Goal: Information Seeking & Learning: Learn about a topic

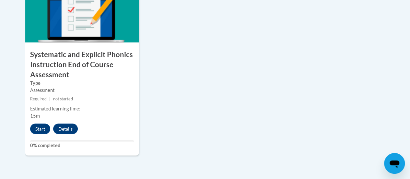
scroll to position [398, 0]
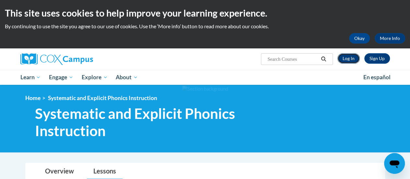
click at [354, 60] on link "Log In" at bounding box center [349, 58] width 22 height 10
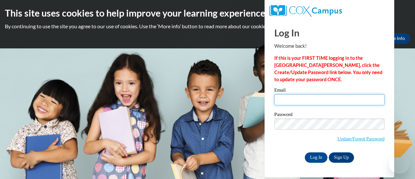
type input "scollins281@ivytech.edu"
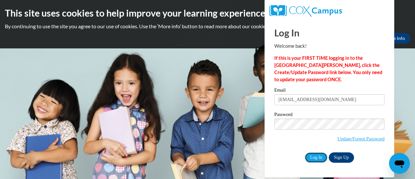
click at [319, 158] on input "Log In" at bounding box center [316, 157] width 23 height 10
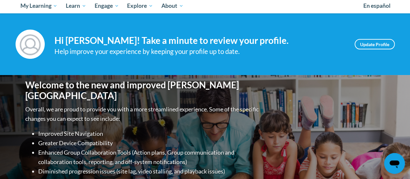
scroll to position [45, 0]
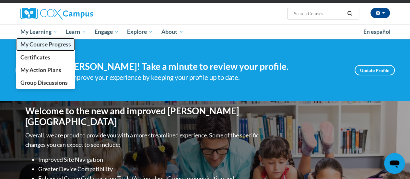
click at [54, 46] on span "My Course Progress" at bounding box center [45, 44] width 51 height 7
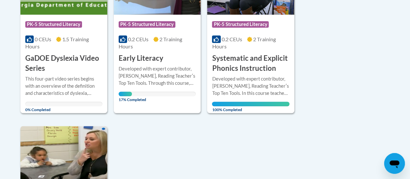
scroll to position [219, 0]
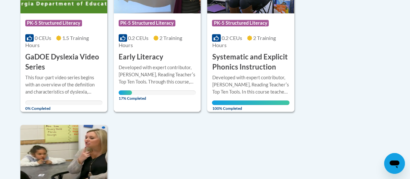
click at [153, 49] on div "Course Category: PK-5 Structured Literacy 0.2 CEUs 2 Training Hours COURSE Earl…" at bounding box center [157, 37] width 87 height 49
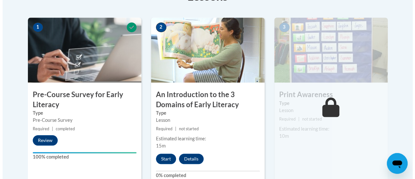
scroll to position [216, 0]
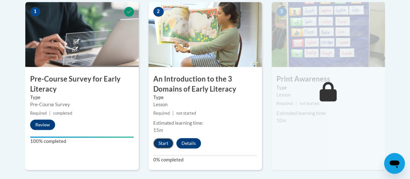
click at [161, 144] on button "Start" at bounding box center [163, 143] width 20 height 10
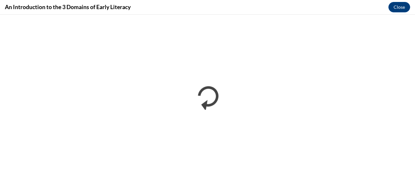
scroll to position [0, 0]
click at [327, 10] on div "An Introduction to the 3 Domains of Early Literacy Close" at bounding box center [207, 7] width 415 height 15
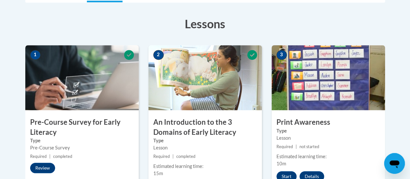
scroll to position [56, 0]
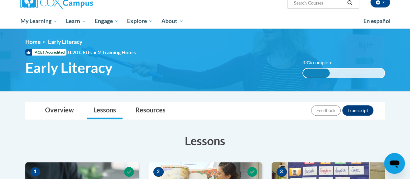
click at [410, 18] on html "This site uses cookies to help improve your learning experience. By continuing …" at bounding box center [205, 33] width 410 height 179
